Goal: Navigation & Orientation: Understand site structure

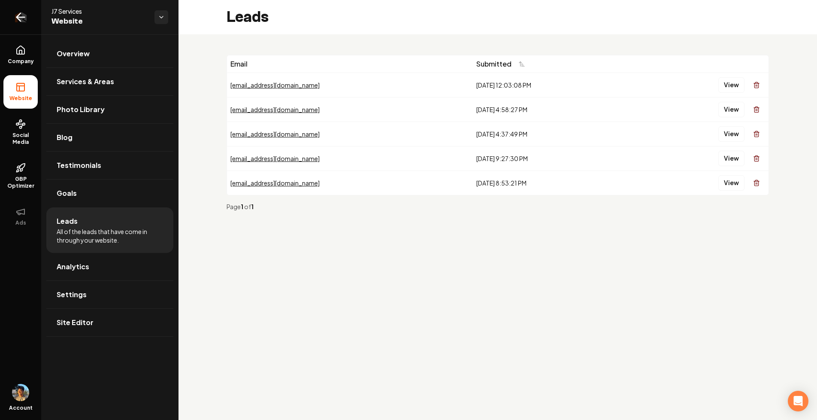
click at [26, 12] on link "Return to dashboard" at bounding box center [20, 17] width 41 height 34
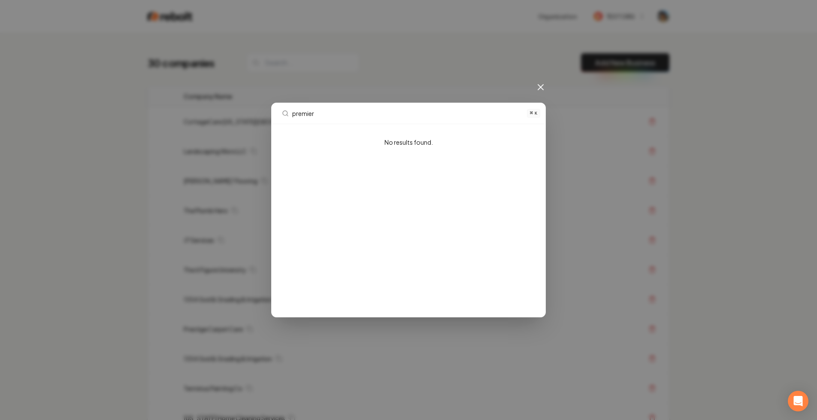
type input "premie"
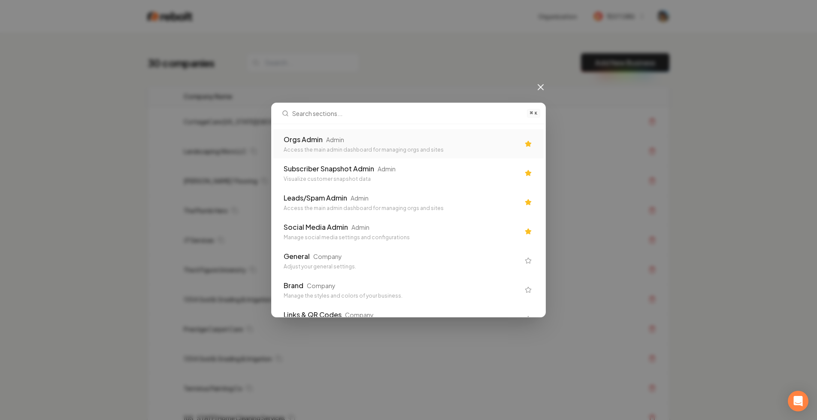
click at [361, 150] on div "Access the main admin dashboard for managing orgs and sites" at bounding box center [402, 149] width 236 height 7
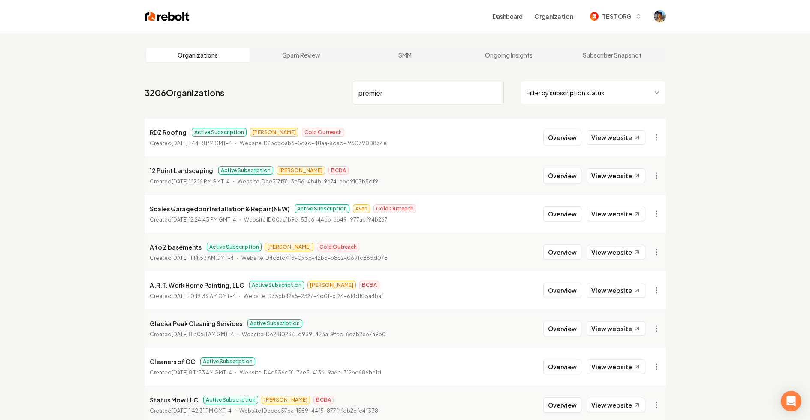
type input "premier"
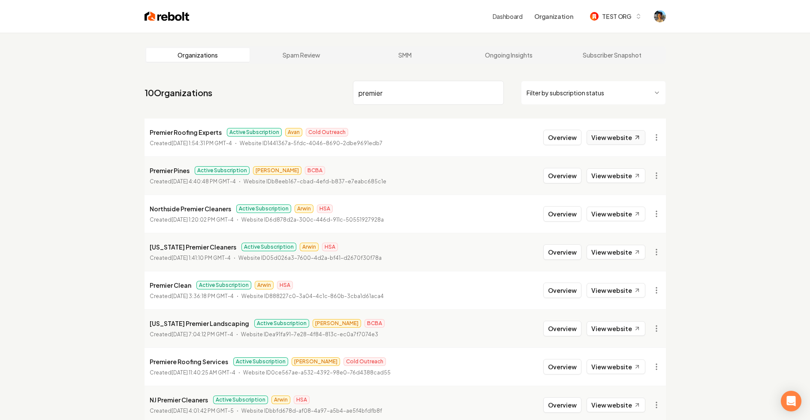
click at [612, 137] on link "View website" at bounding box center [616, 137] width 59 height 15
click at [566, 138] on button "Overview" at bounding box center [562, 137] width 38 height 15
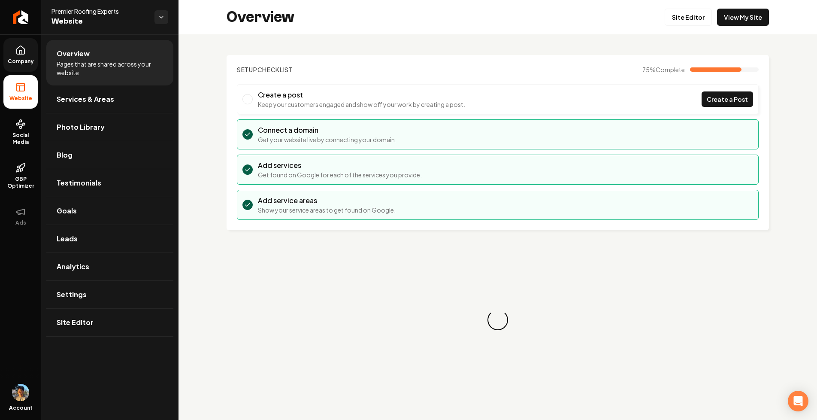
click at [18, 56] on link "Company" at bounding box center [20, 54] width 34 height 33
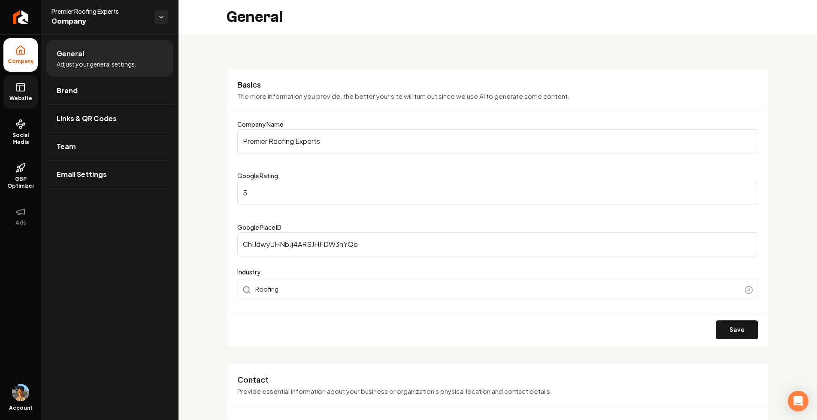
click at [17, 88] on rect at bounding box center [21, 87] width 8 height 8
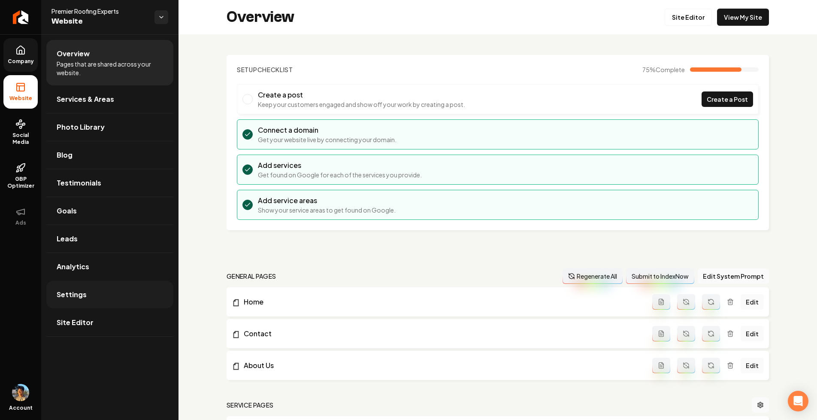
click at [93, 301] on link "Settings" at bounding box center [109, 294] width 127 height 27
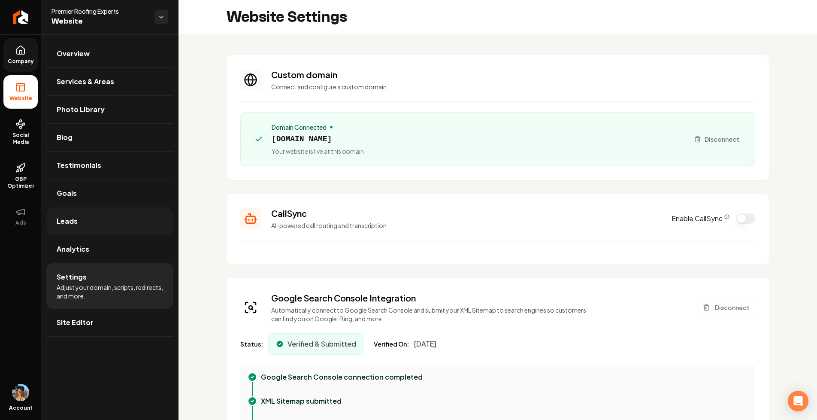
click at [128, 224] on link "Leads" at bounding box center [109, 220] width 127 height 27
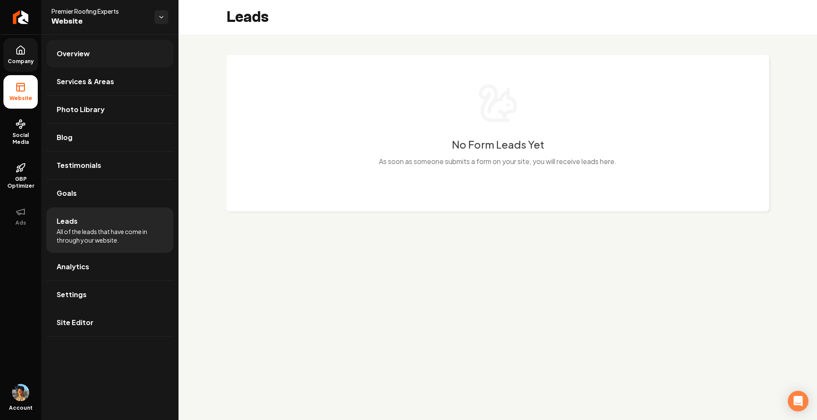
click at [107, 55] on link "Overview" at bounding box center [109, 53] width 127 height 27
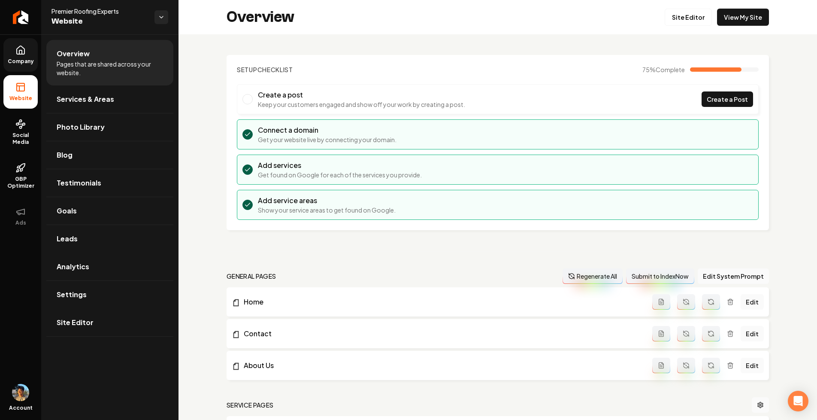
click at [24, 55] on link "Company" at bounding box center [20, 54] width 34 height 33
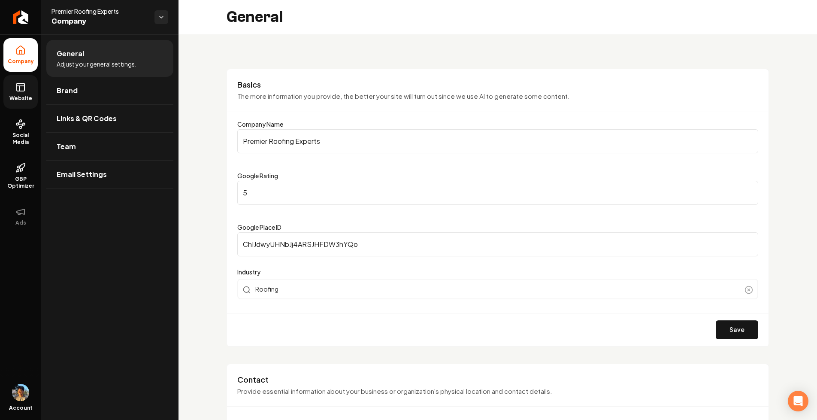
click at [26, 95] on span "Website" at bounding box center [21, 98] width 30 height 7
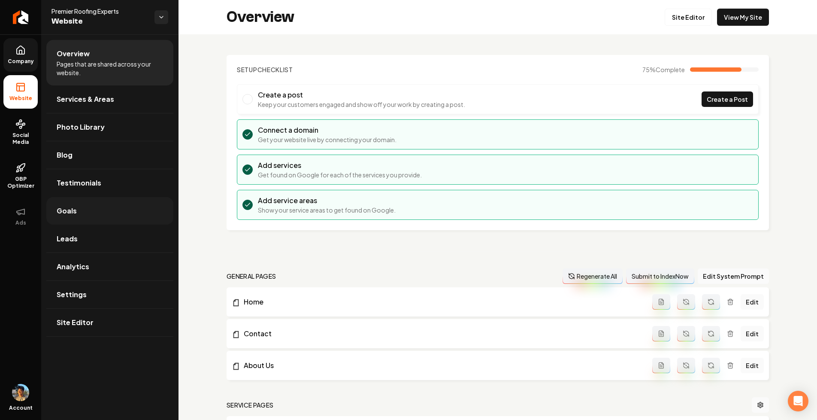
click at [91, 216] on link "Goals" at bounding box center [109, 210] width 127 height 27
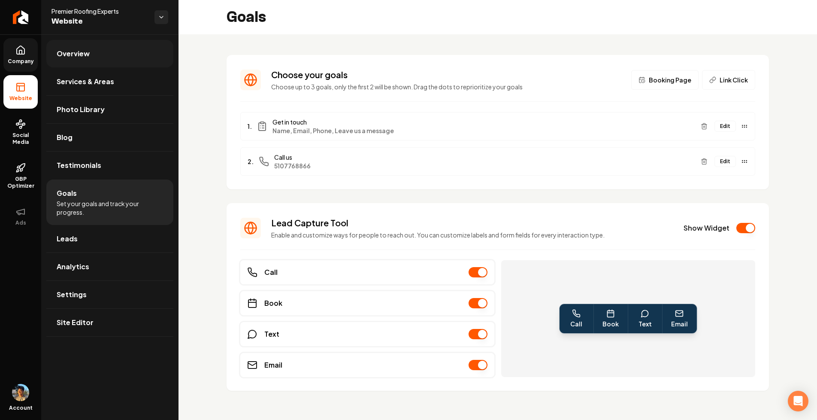
click at [106, 63] on link "Overview" at bounding box center [109, 53] width 127 height 27
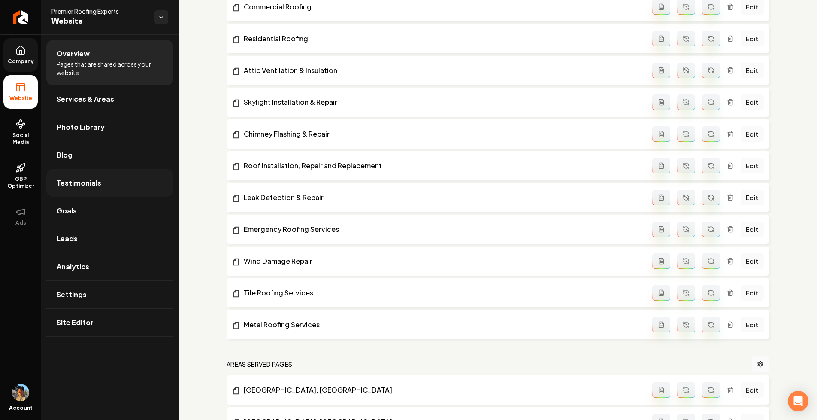
scroll to position [661, 0]
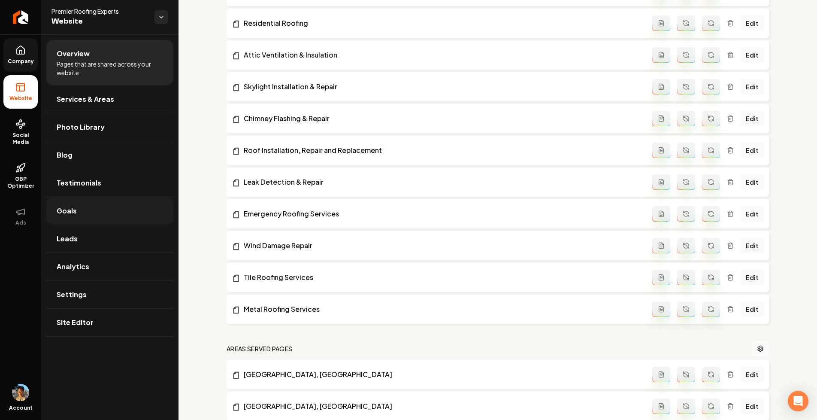
click at [100, 208] on link "Goals" at bounding box center [109, 210] width 127 height 27
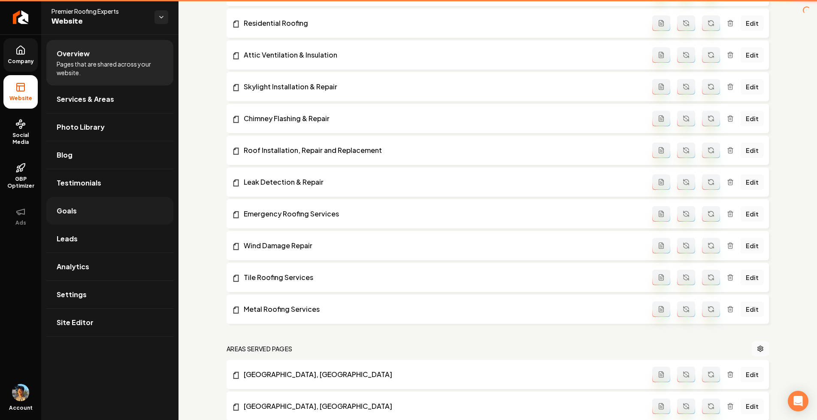
scroll to position [5, 0]
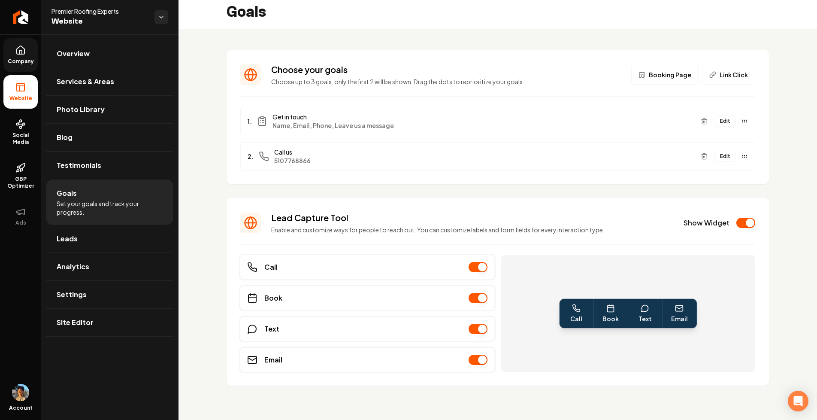
click at [21, 55] on icon at bounding box center [20, 50] width 10 height 10
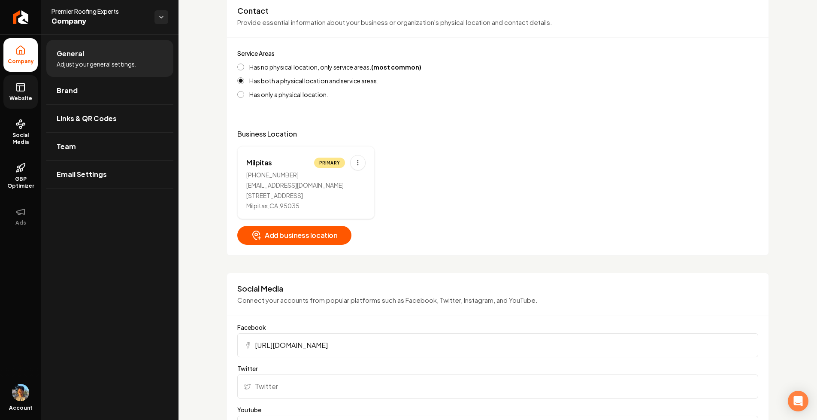
scroll to position [380, 0]
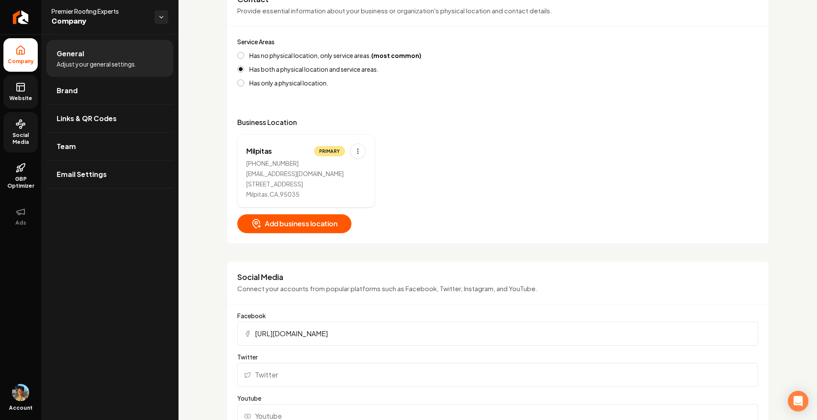
click at [29, 129] on link "Social Media" at bounding box center [20, 132] width 34 height 40
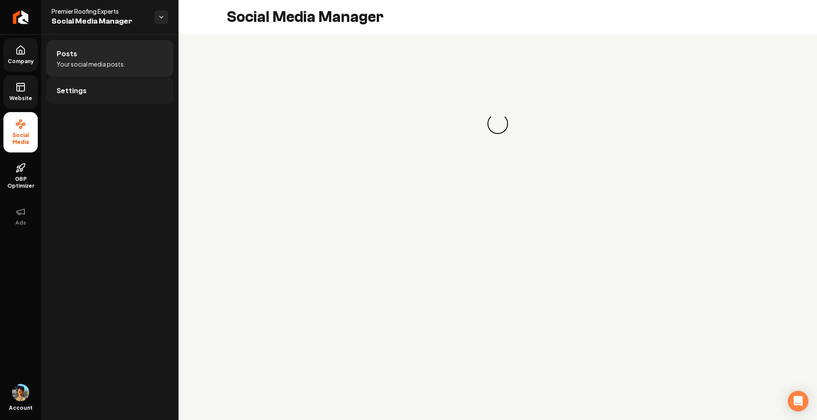
click at [86, 94] on link "Settings" at bounding box center [109, 90] width 127 height 27
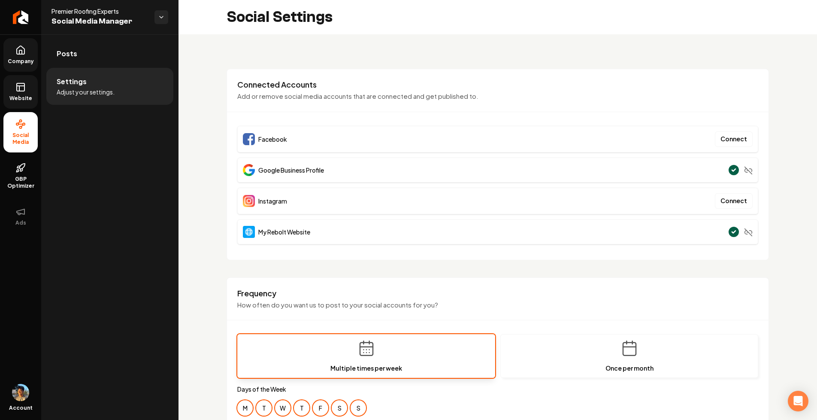
click at [16, 94] on link "Website" at bounding box center [20, 91] width 34 height 33
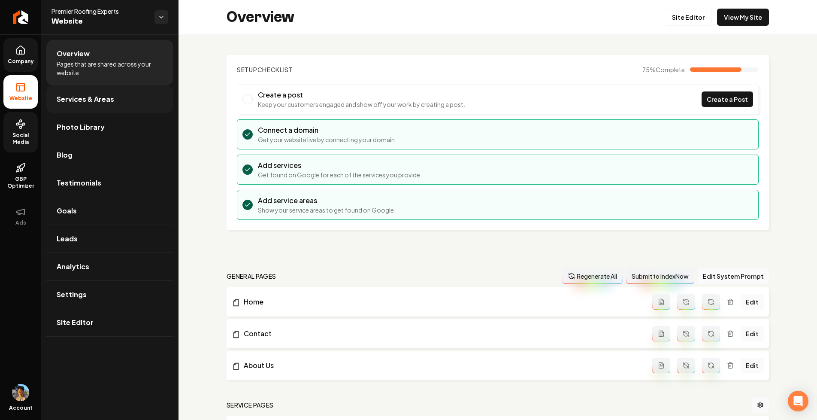
click at [86, 108] on link "Services & Areas" at bounding box center [109, 98] width 127 height 27
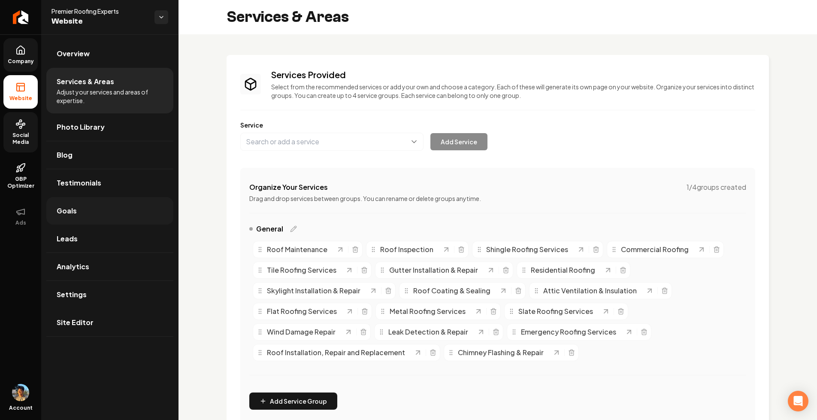
click at [112, 204] on link "Goals" at bounding box center [109, 210] width 127 height 27
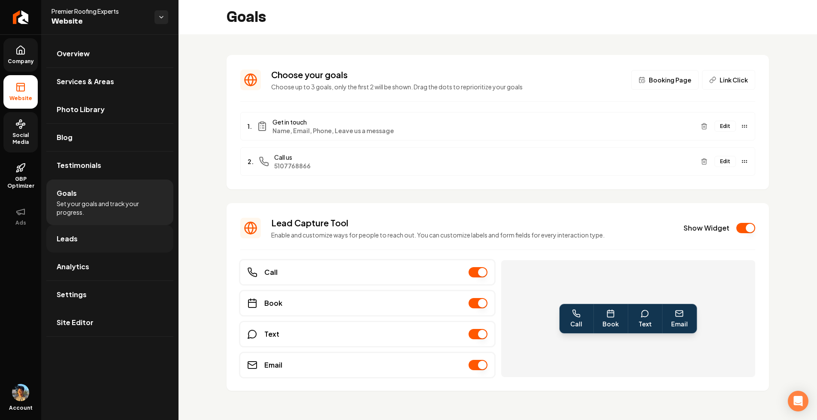
click at [110, 232] on link "Leads" at bounding box center [109, 238] width 127 height 27
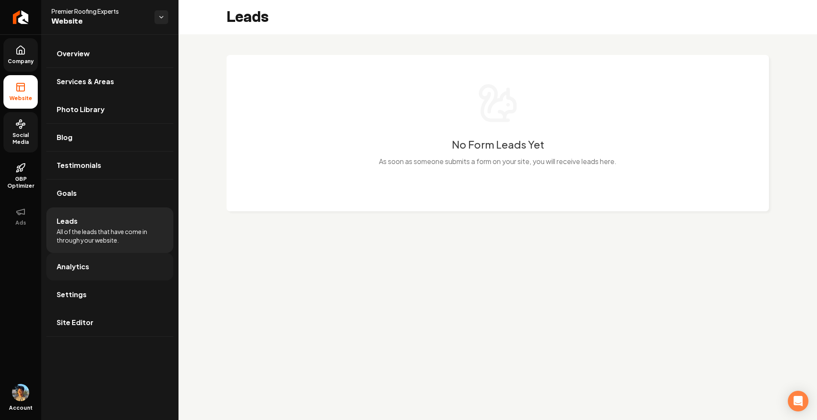
click at [111, 262] on link "Analytics" at bounding box center [109, 266] width 127 height 27
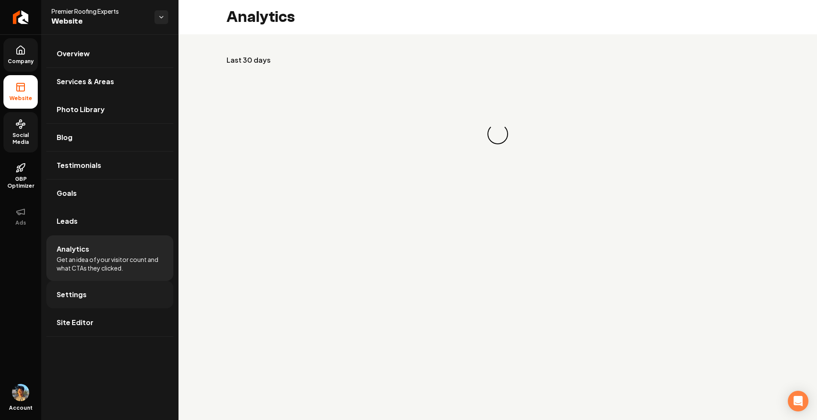
click at [108, 288] on link "Settings" at bounding box center [109, 294] width 127 height 27
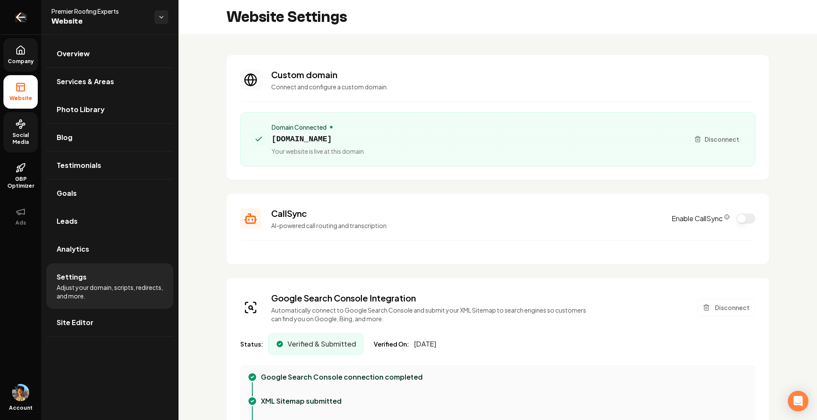
click at [26, 23] on link "Return to dashboard" at bounding box center [20, 17] width 41 height 34
